Goal: Information Seeking & Learning: Learn about a topic

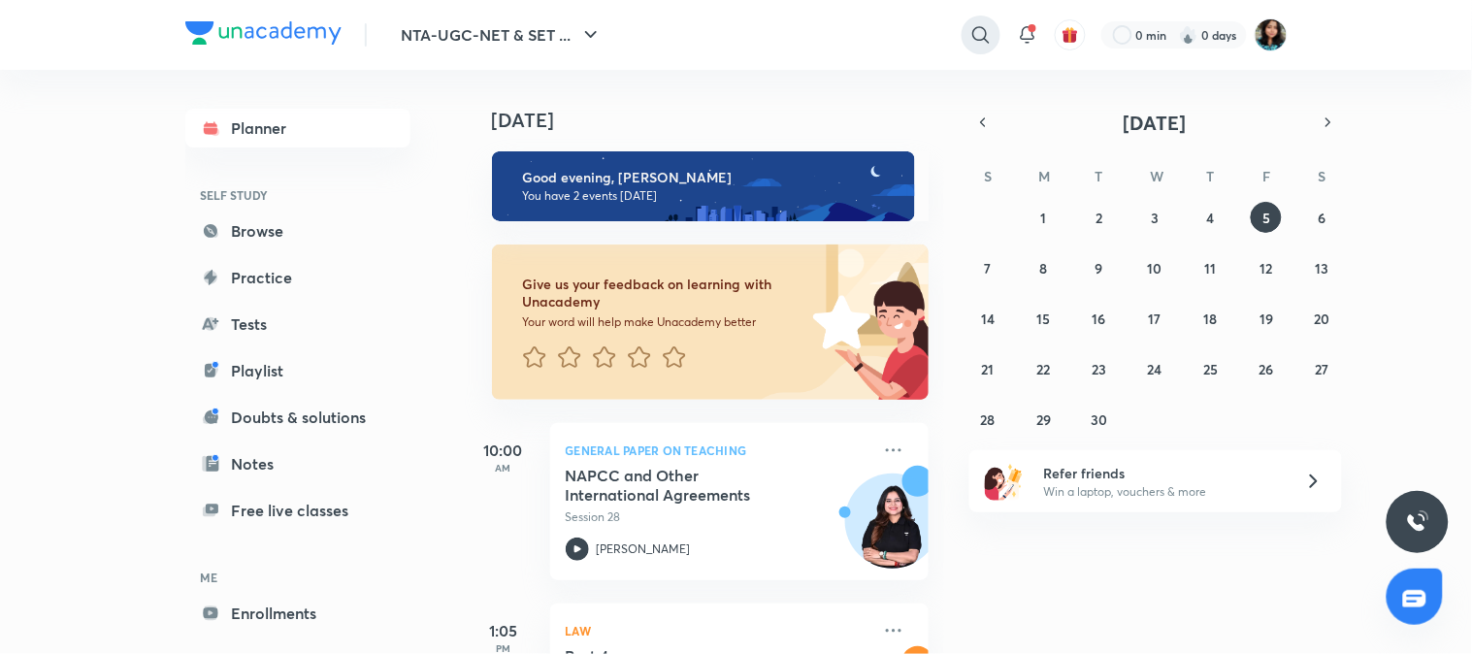
click at [976, 37] on icon at bounding box center [980, 34] width 23 height 23
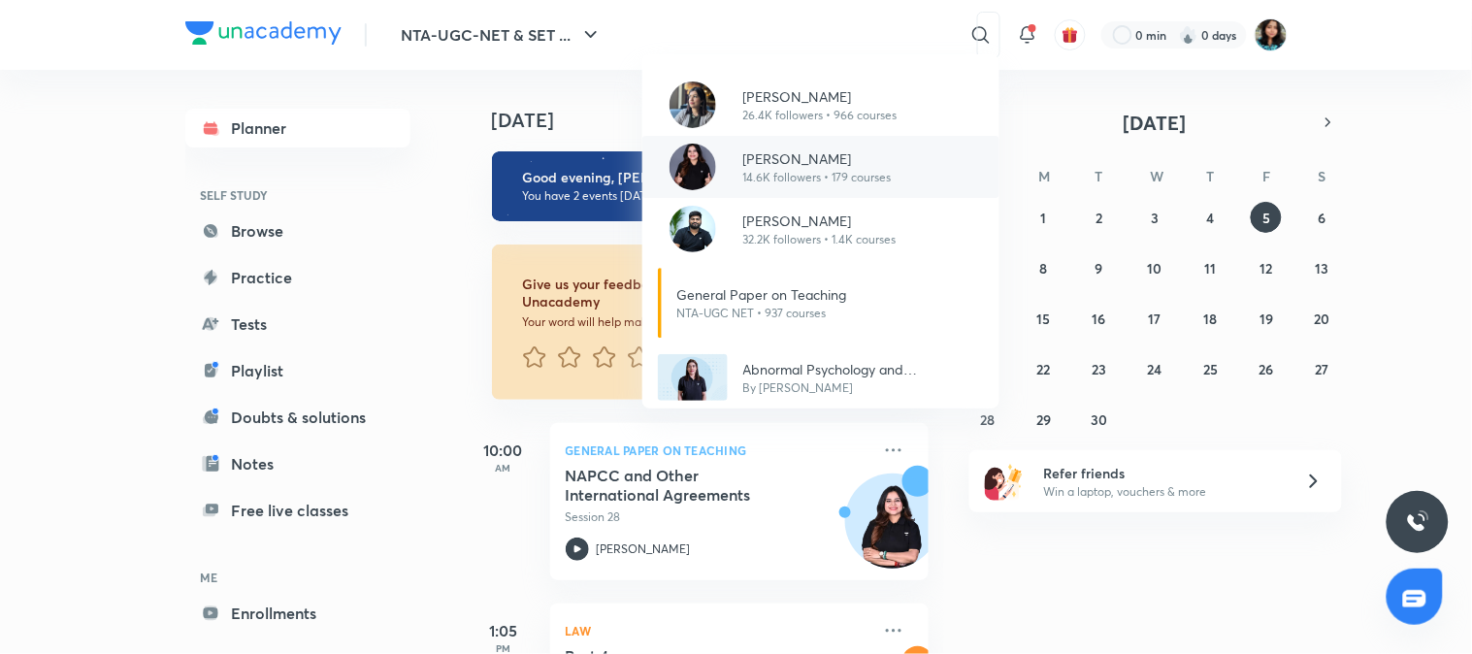
click at [772, 171] on p "14.6K followers • 179 courses" at bounding box center [817, 177] width 148 height 17
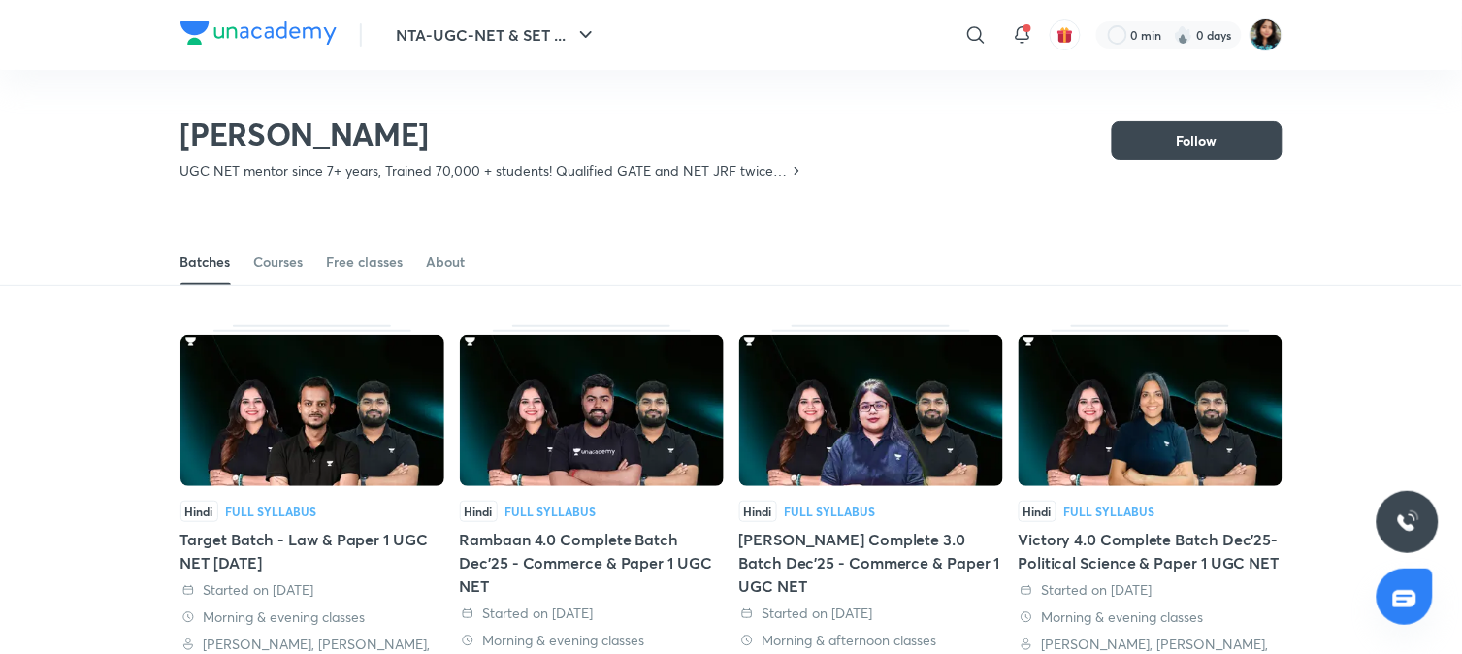
scroll to position [85, 0]
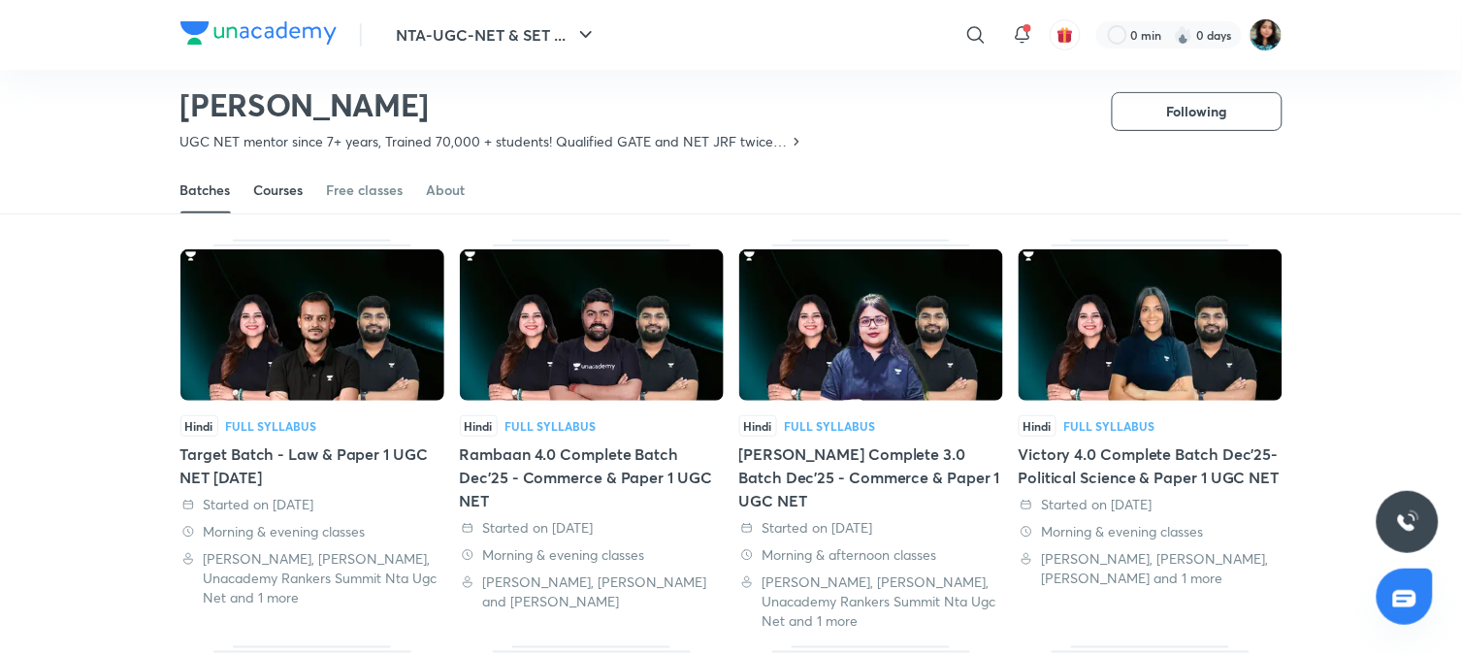
click at [269, 185] on div "Courses" at bounding box center [278, 189] width 49 height 19
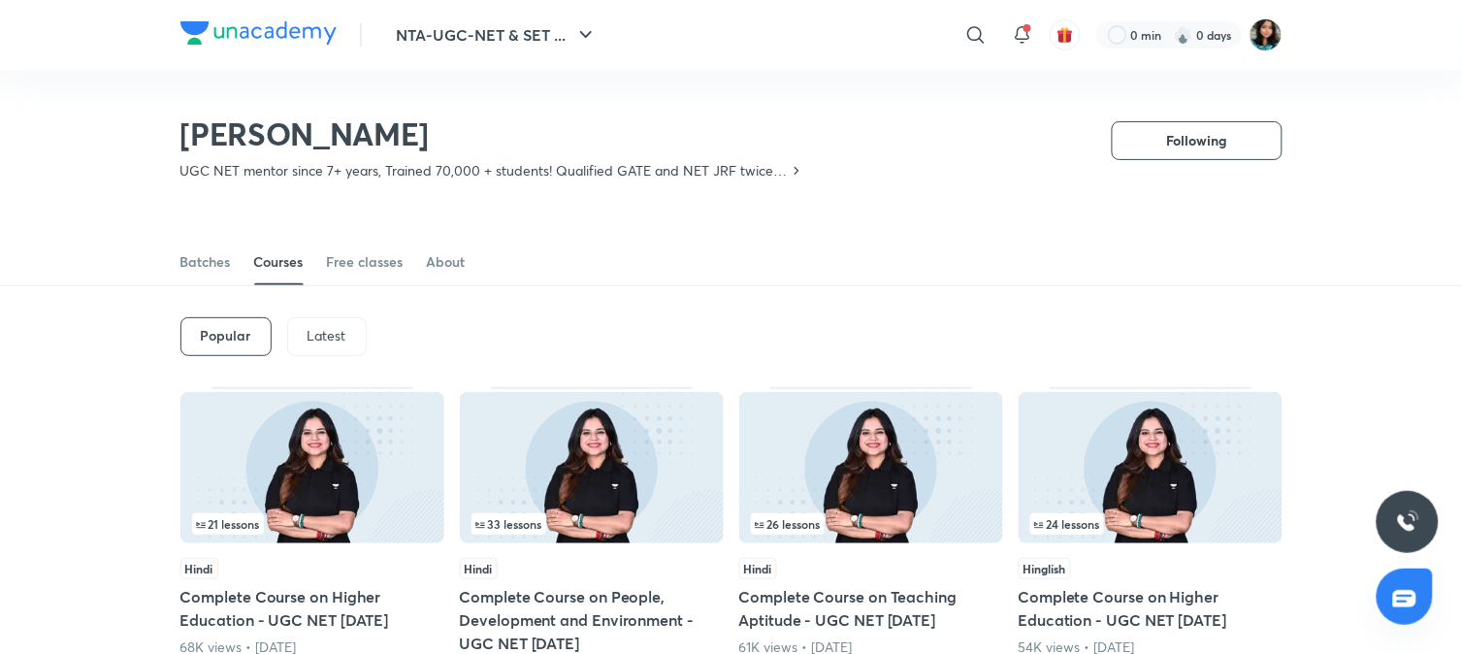
scroll to position [85, 0]
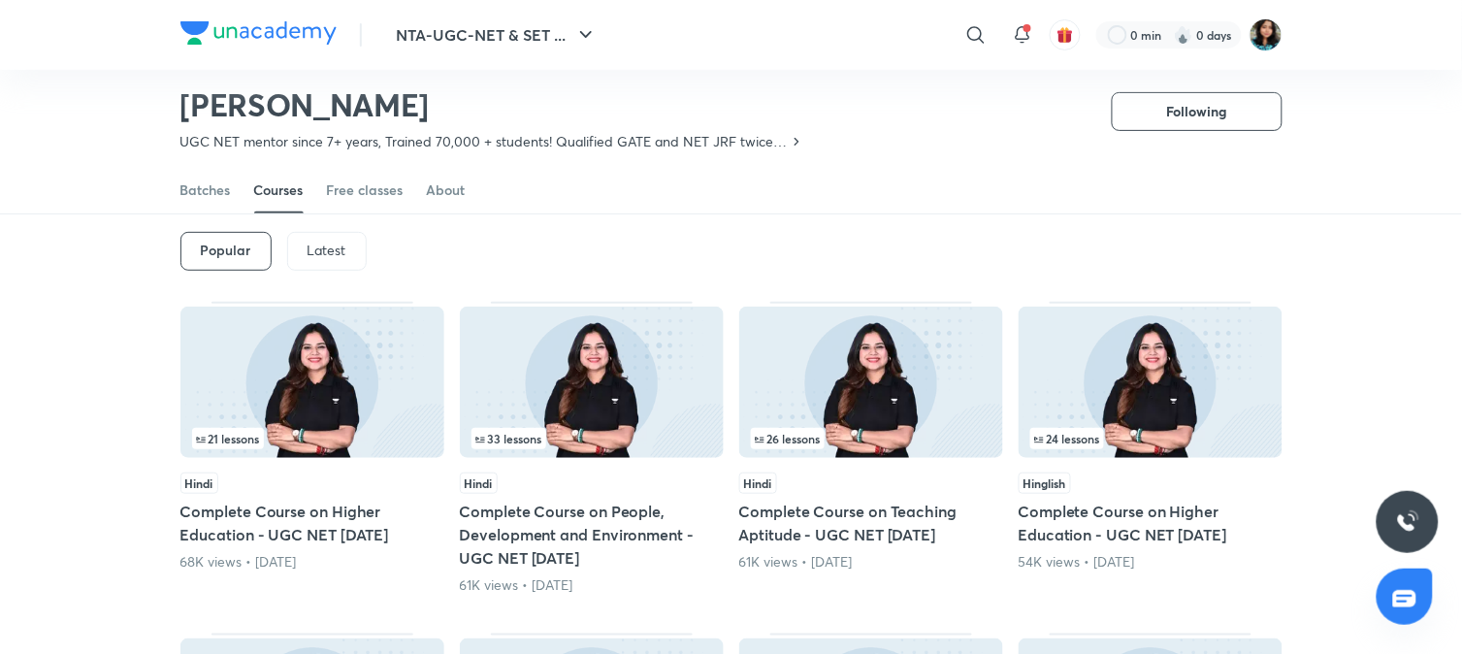
click at [315, 245] on p "Latest" at bounding box center [327, 251] width 39 height 16
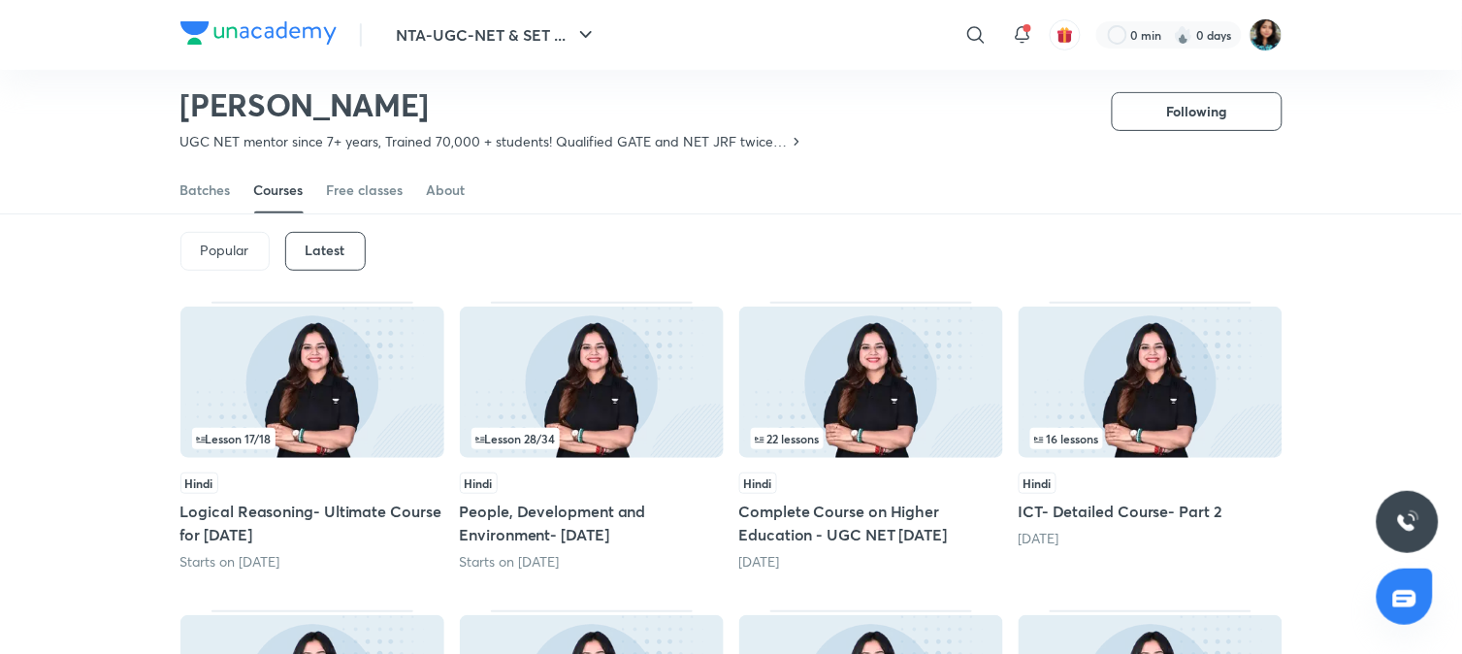
click at [1127, 359] on img at bounding box center [1151, 382] width 264 height 151
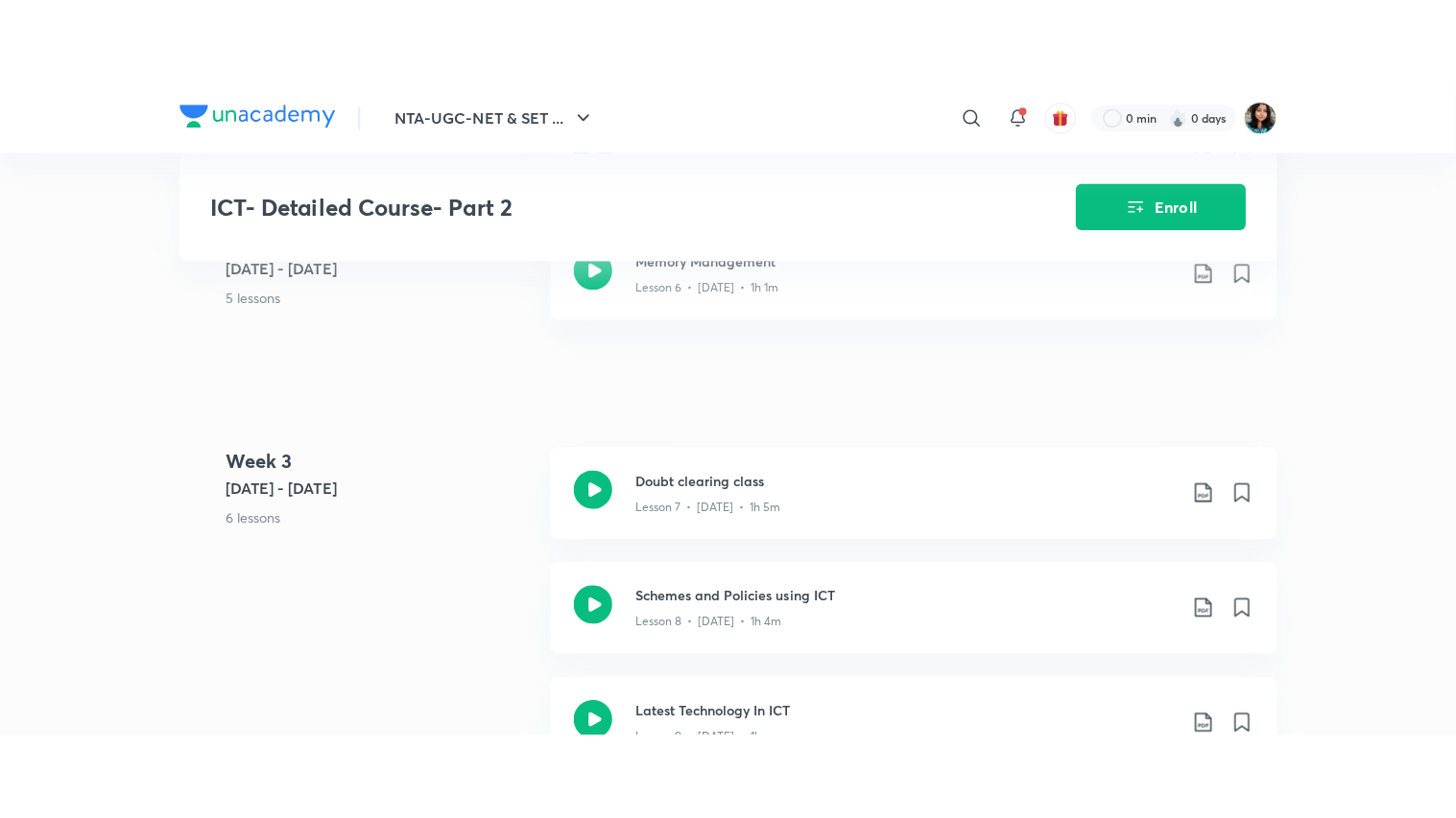
scroll to position [1708, 0]
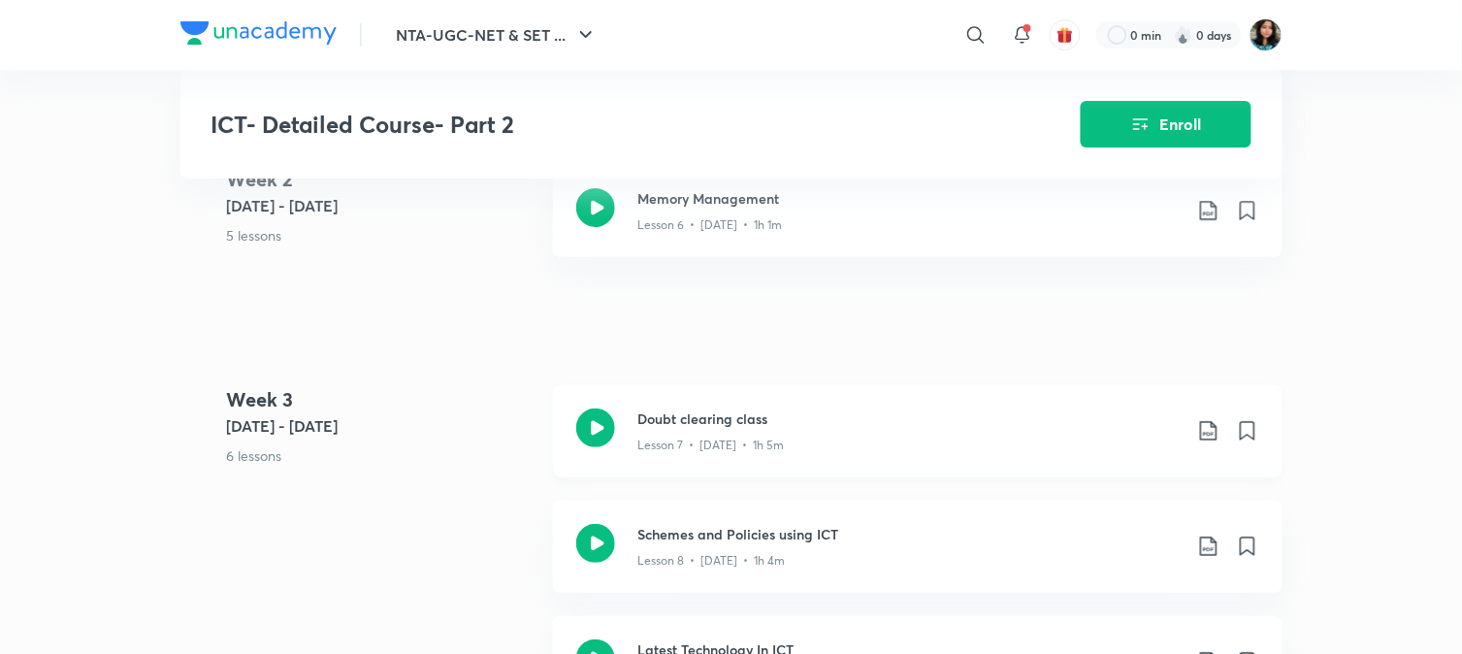
click at [593, 408] on icon at bounding box center [595, 427] width 39 height 39
click at [599, 543] on icon at bounding box center [595, 543] width 39 height 39
